Goal: Information Seeking & Learning: Learn about a topic

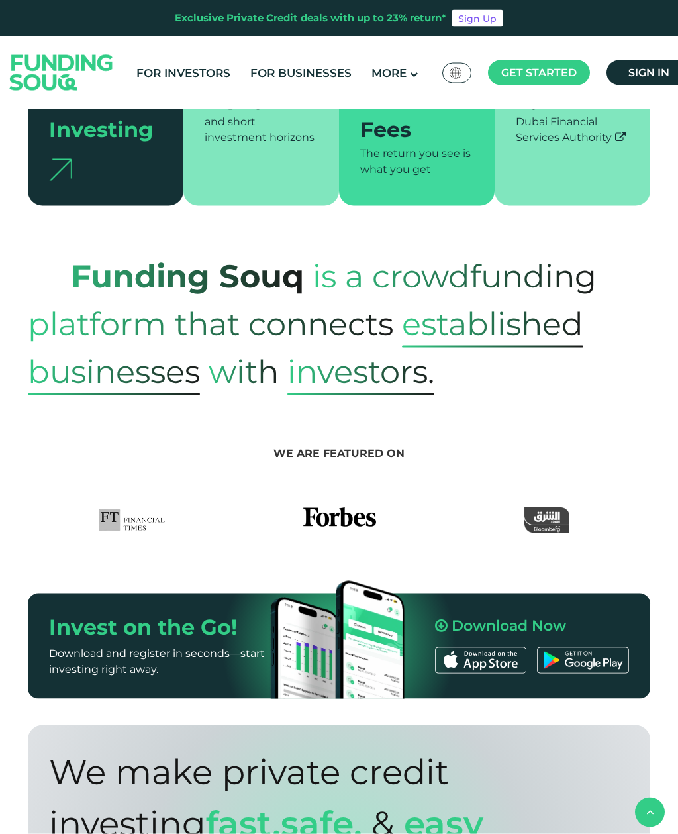
scroll to position [442, 0]
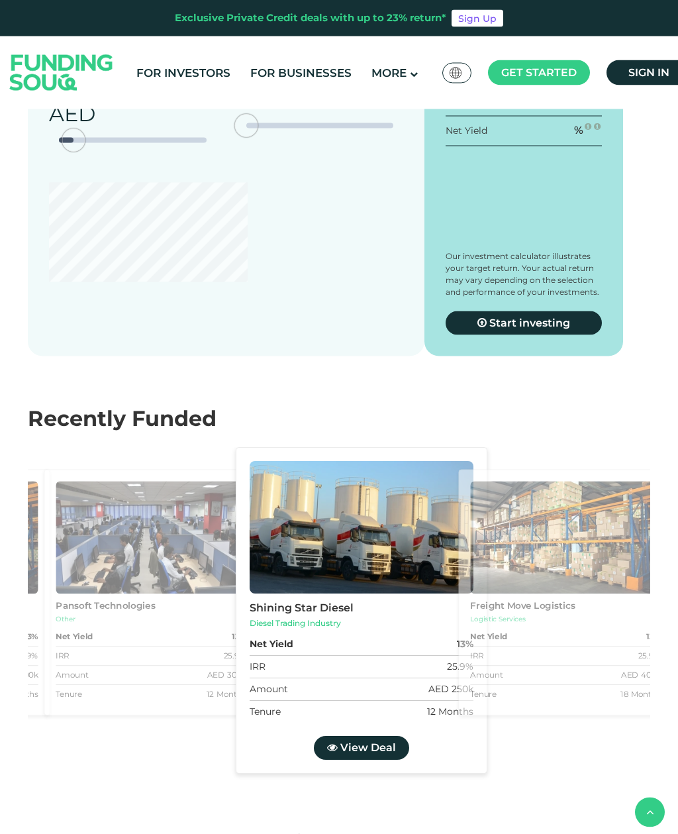
type tc-range-slider "4"
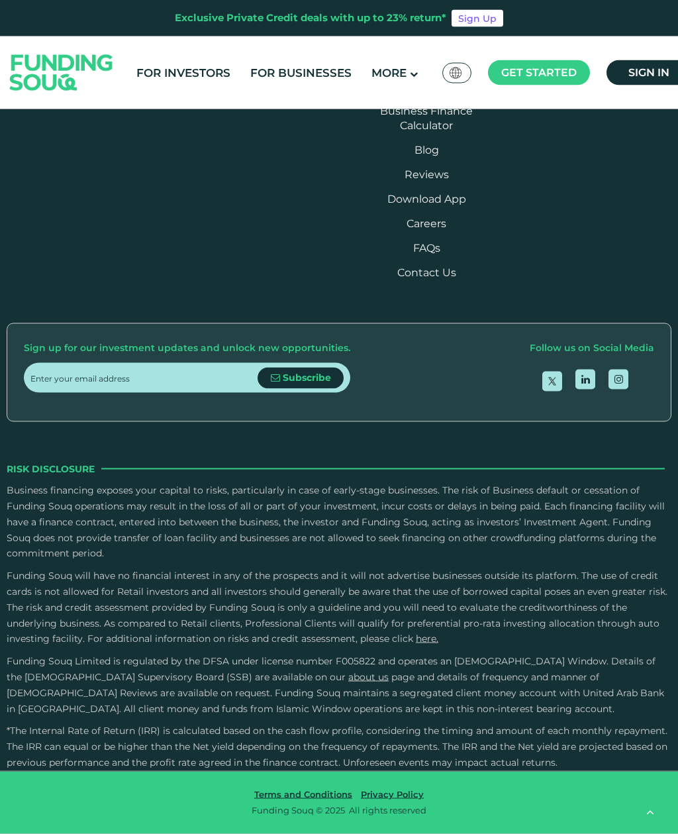
scroll to position [3667, 0]
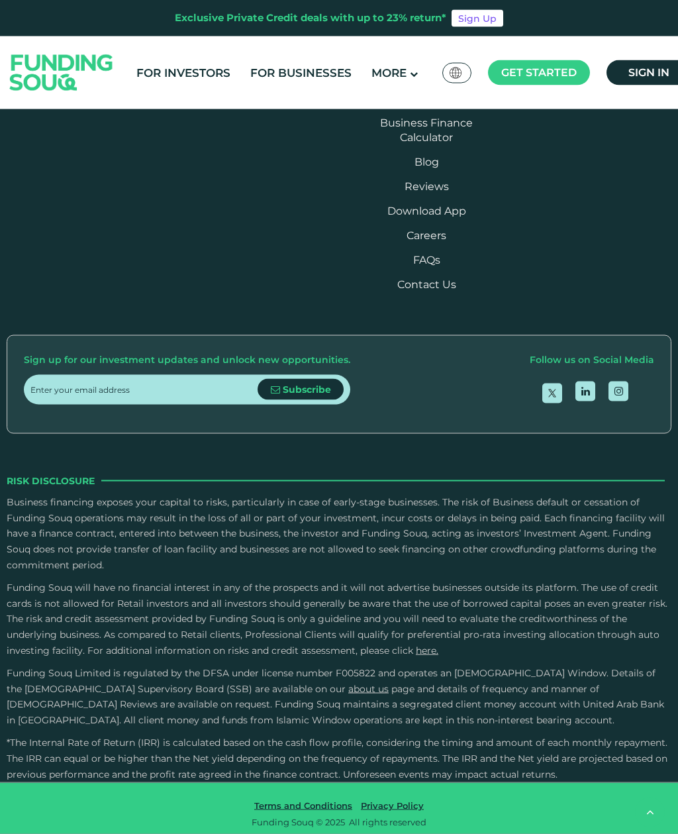
scroll to position [2099, 0]
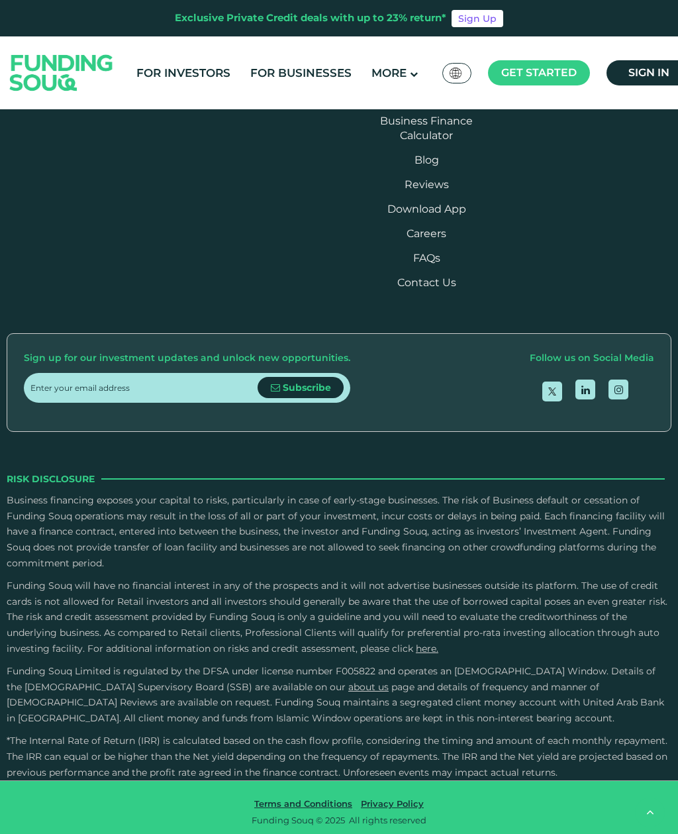
click at [444, 289] on link "Contact Us" at bounding box center [426, 282] width 59 height 13
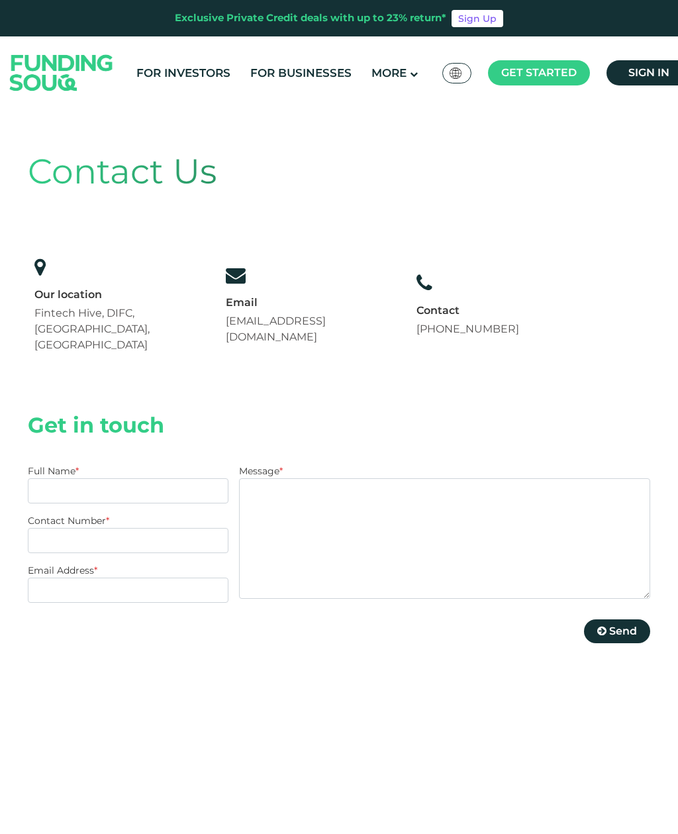
click at [176, 79] on link "For Investors" at bounding box center [183, 73] width 101 height 22
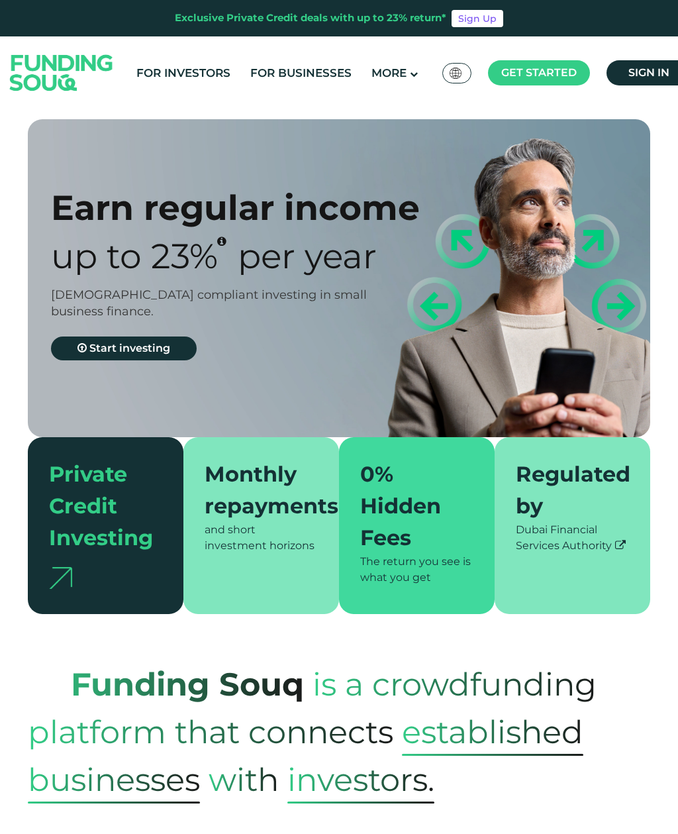
click at [56, 569] on img at bounding box center [60, 578] width 23 height 22
click at [83, 542] on div "Private Credit Investing" at bounding box center [100, 505] width 102 height 95
click at [60, 571] on img at bounding box center [60, 578] width 23 height 22
click at [60, 570] on img at bounding box center [60, 578] width 23 height 22
click at [66, 567] on img at bounding box center [60, 578] width 23 height 22
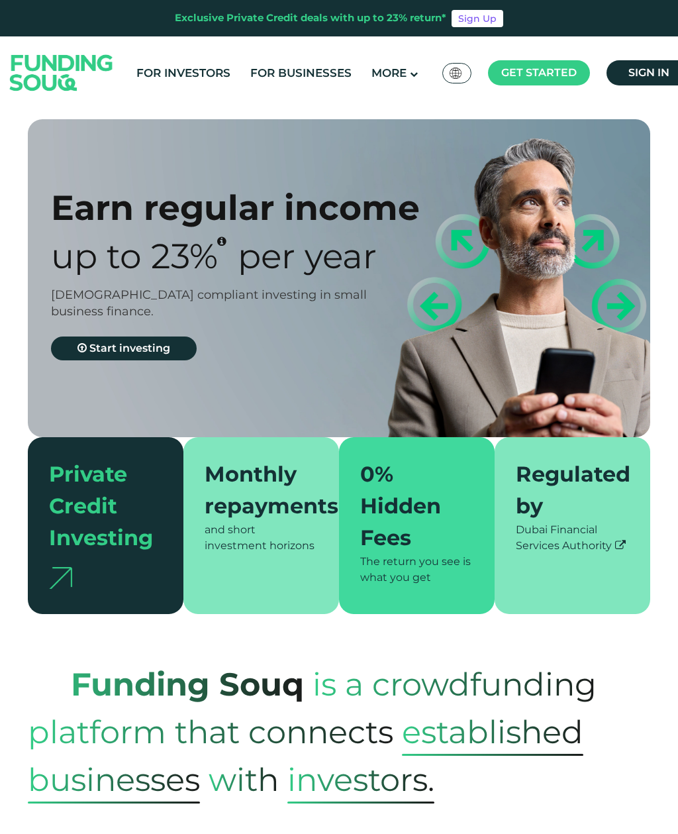
click at [121, 530] on div "Private Credit Investing" at bounding box center [100, 505] width 102 height 95
click at [114, 528] on div "Private Credit Investing" at bounding box center [100, 505] width 102 height 95
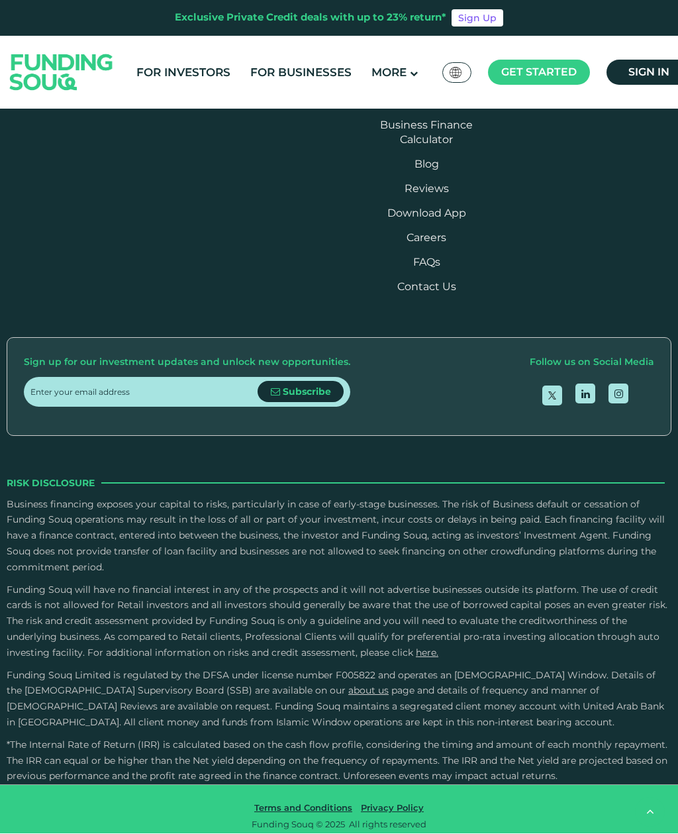
scroll to position [2272, 0]
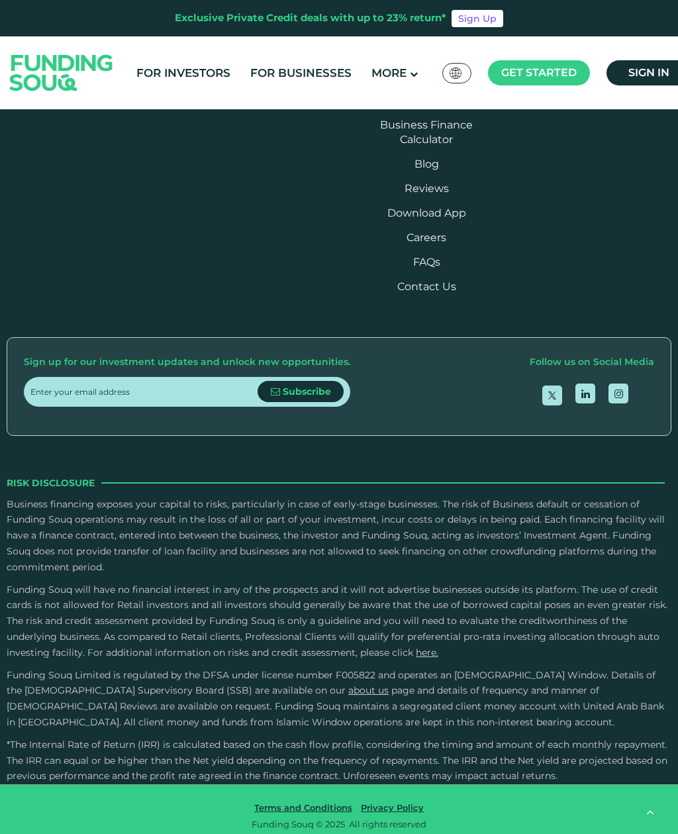
type tc-range-slider "80000"
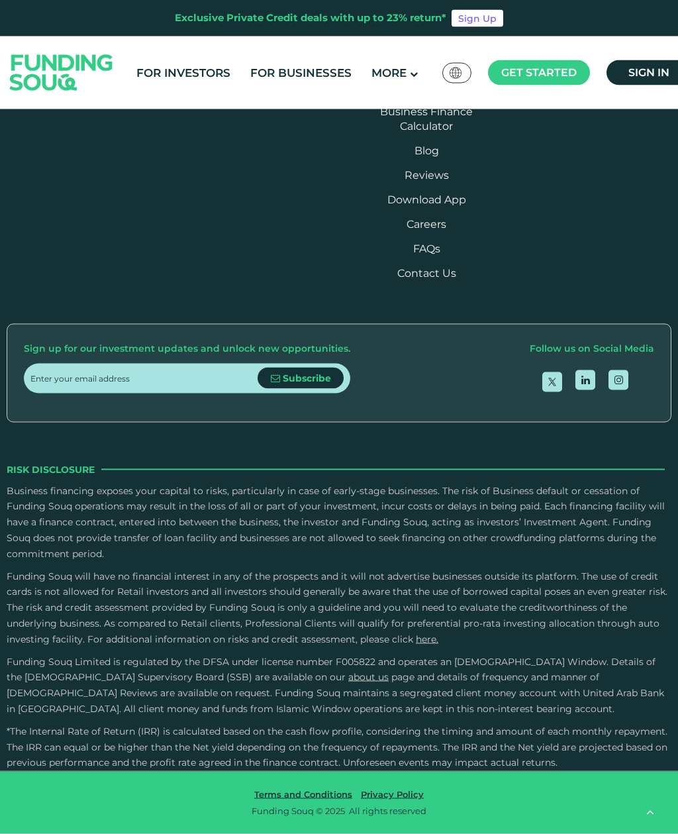
scroll to position [2745, 0]
click at [86, 19] on button "What commission fees does Funding Souq charge its investors?" at bounding box center [339, -1] width 622 height 39
click at [62, 150] on button "What is the schedule and method for profit distribution to investors?" at bounding box center [339, 130] width 622 height 39
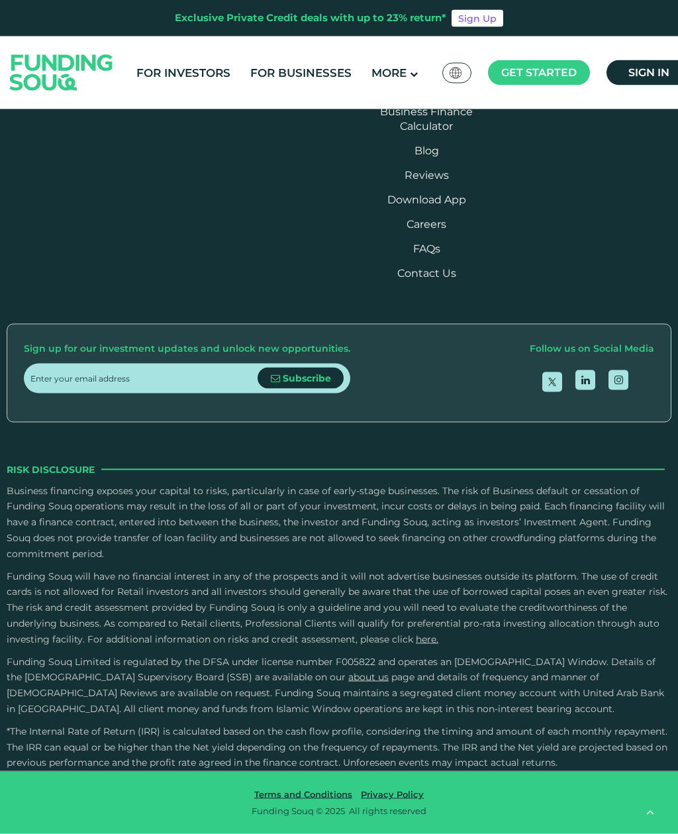
scroll to position [3589, 0]
click at [63, 154] on div "Credit History and Risk" at bounding box center [107, 145] width 132 height 18
click at [0, 0] on input "Credit History and Risk" at bounding box center [0, 0] width 0 height 0
click at [68, 372] on div "External Sources" at bounding box center [89, 363] width 97 height 18
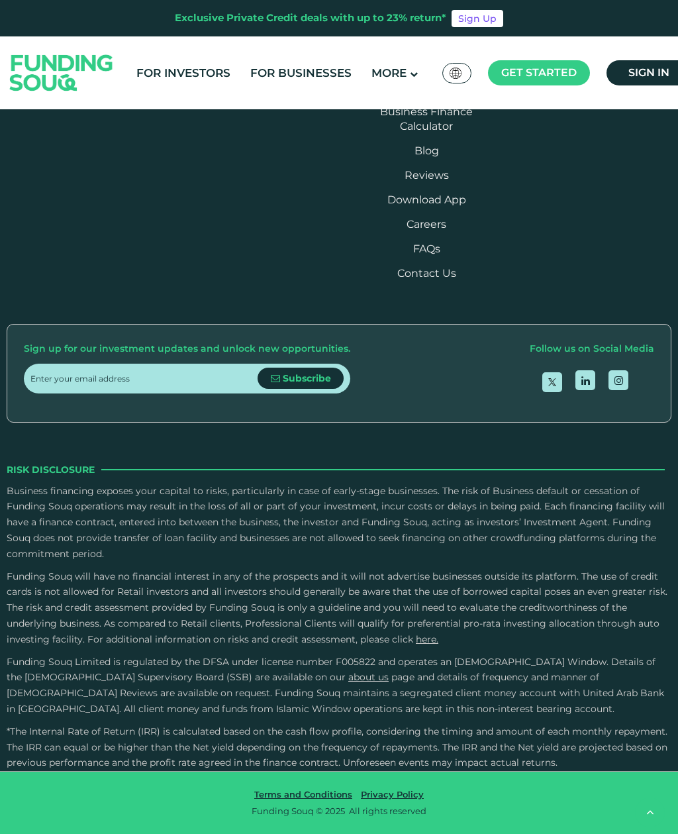
click at [0, 0] on input "External Sources" at bounding box center [0, 0] width 0 height 0
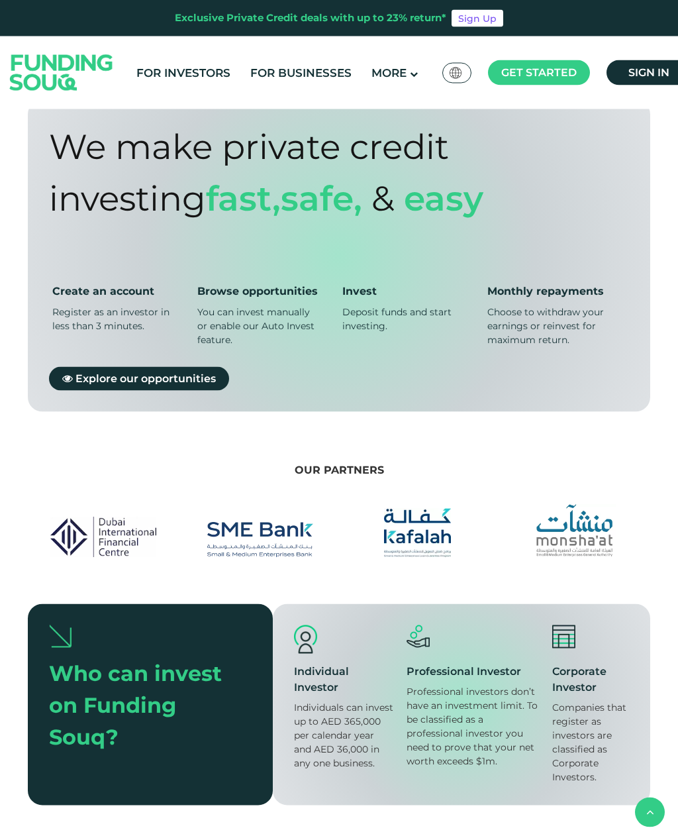
scroll to position [0, 0]
